Goal: Information Seeking & Learning: Check status

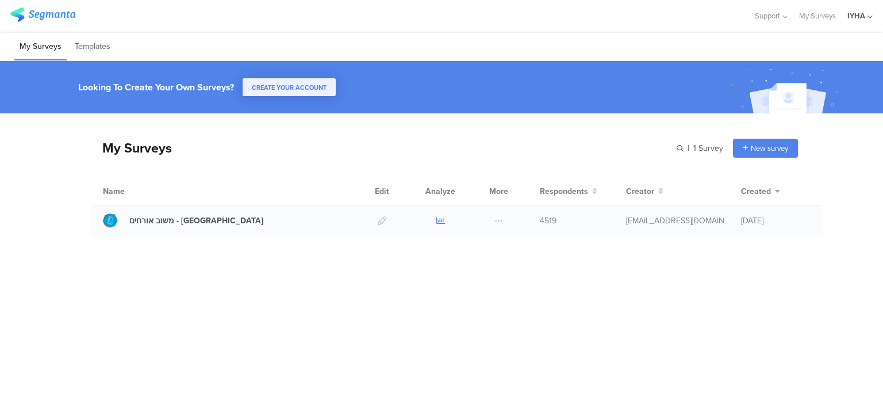
click at [438, 221] on icon at bounding box center [441, 220] width 9 height 9
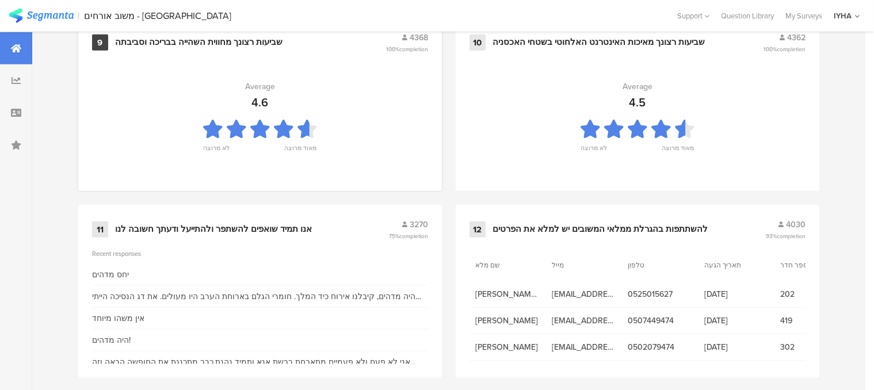
scroll to position [1293, 0]
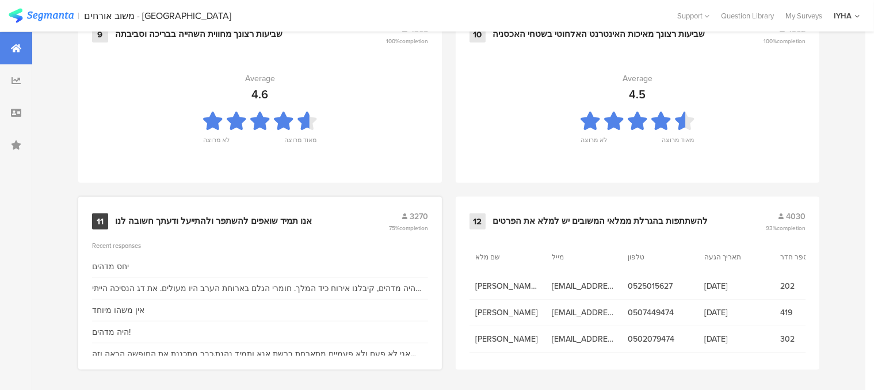
click at [300, 216] on div "אנו תמיד שואפים להשתפר ולהתייעל ודעתך חשובה לנו" at bounding box center [213, 222] width 197 height 12
